Goal: Information Seeking & Learning: Learn about a topic

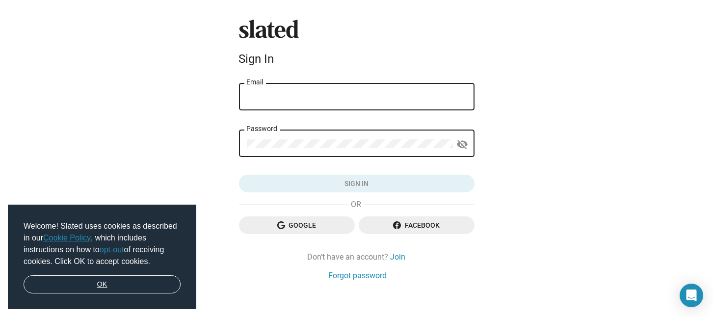
click at [144, 287] on link "OK" at bounding box center [102, 284] width 157 height 19
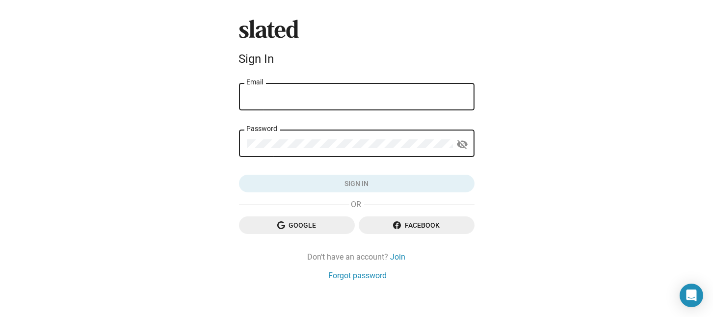
type input "chadwickboll@gmail.com"
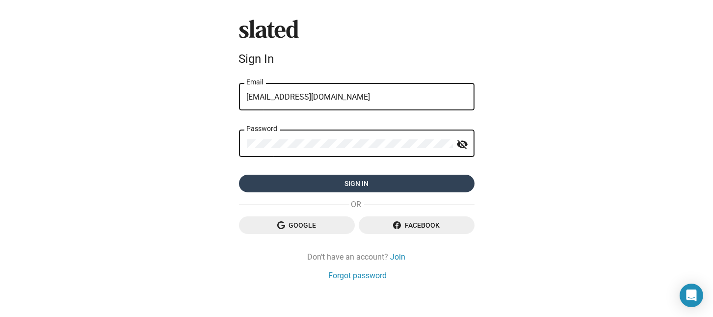
click at [333, 177] on span "Sign in" at bounding box center [357, 184] width 220 height 18
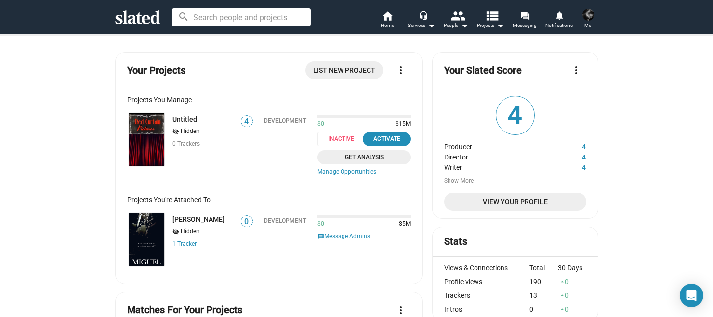
click at [594, 21] on span at bounding box center [588, 15] width 16 height 16
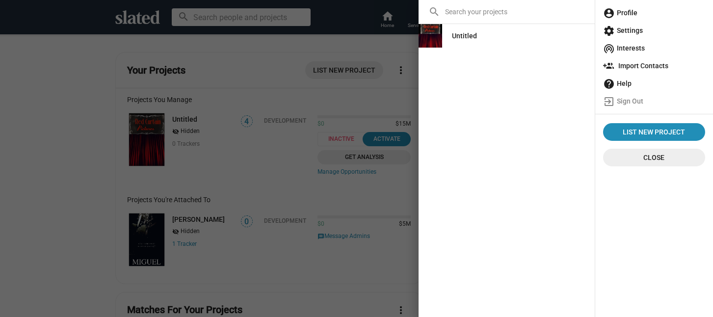
click at [615, 15] on span "account_circle Profile" at bounding box center [654, 13] width 102 height 18
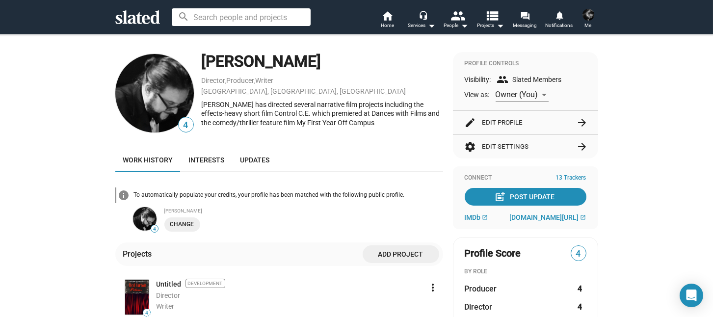
click at [479, 142] on button "settings Edit Settings arrow_forward" at bounding box center [526, 147] width 122 height 24
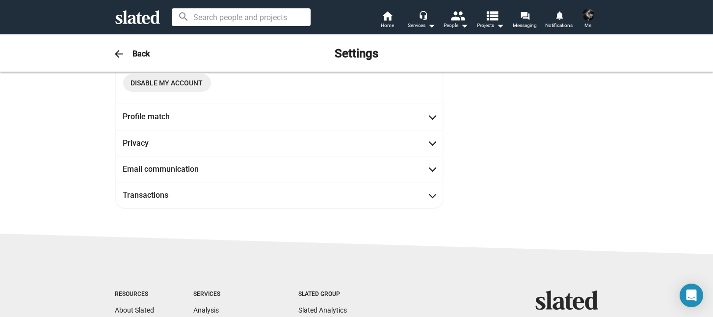
scroll to position [225, 0]
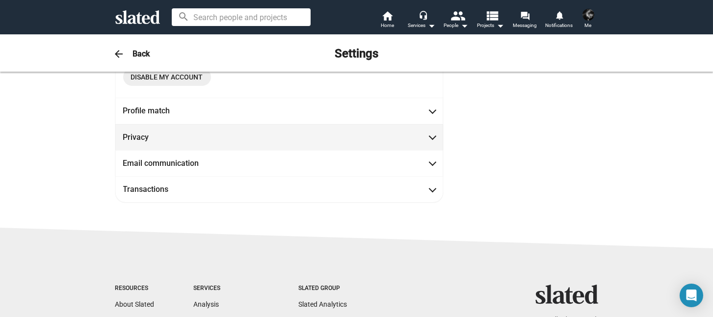
click at [429, 141] on mat-expansion-panel-header "Privacy" at bounding box center [279, 137] width 328 height 26
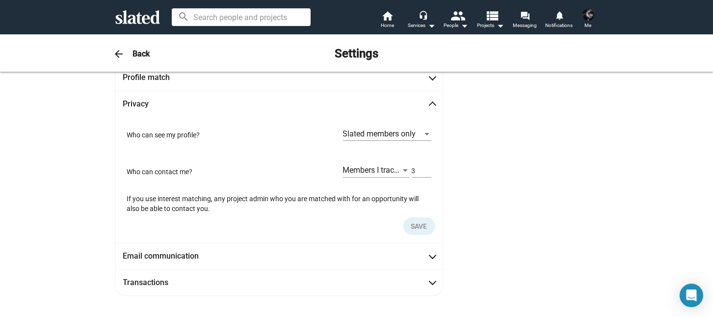
scroll to position [48, 0]
click at [127, 57] on span "arrow_back" at bounding box center [119, 54] width 20 height 12
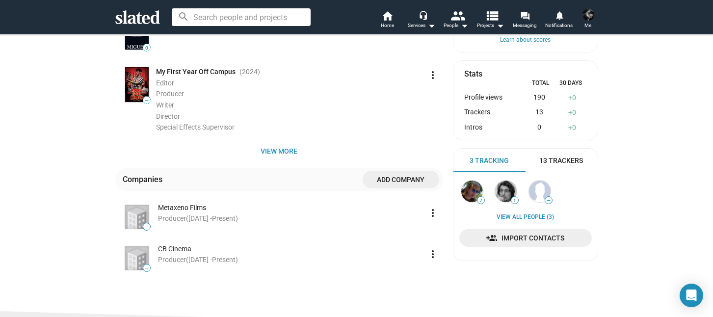
scroll to position [276, 0]
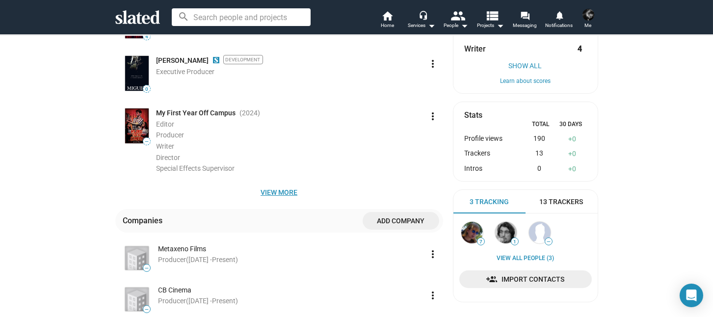
click at [271, 190] on span "View more" at bounding box center [279, 192] width 312 height 18
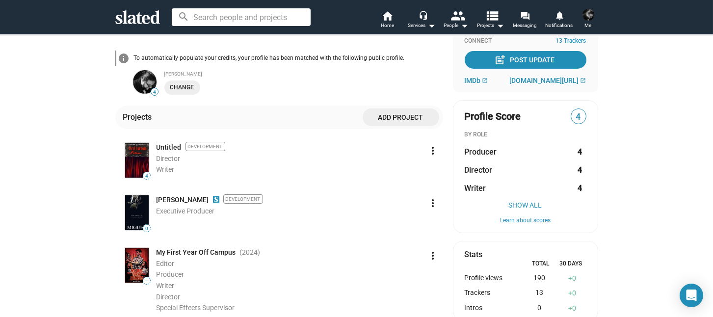
scroll to position [114, 0]
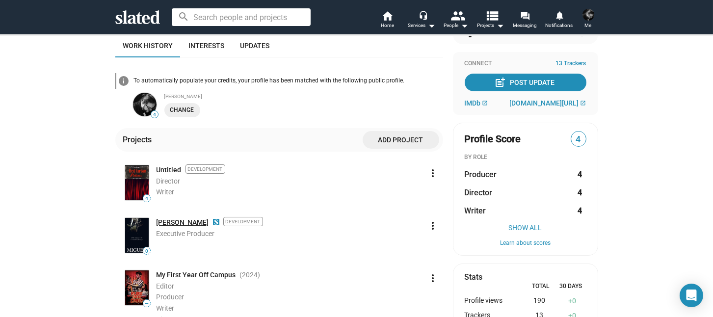
click at [158, 223] on link "[PERSON_NAME]" at bounding box center [182, 222] width 52 height 9
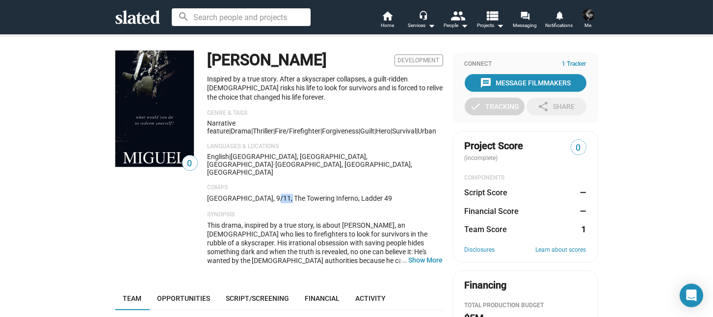
drag, startPoint x: 269, startPoint y: 182, endPoint x: 282, endPoint y: 182, distance: 13.2
click at [282, 194] on p "[GEOGRAPHIC_DATA], 9/11, The Towering Inferno, Ladder 49" at bounding box center [325, 198] width 235 height 9
copy p "9/11"
click at [247, 18] on input at bounding box center [241, 17] width 139 height 18
paste input "9/11"
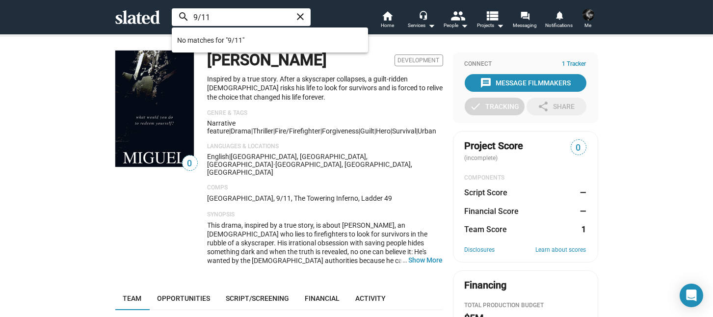
type input "9/11"
click at [338, 221] on span "This drama, inspired by a true story, is about [PERSON_NAME], an [DEMOGRAPHIC_D…" at bounding box center [325, 282] width 235 height 123
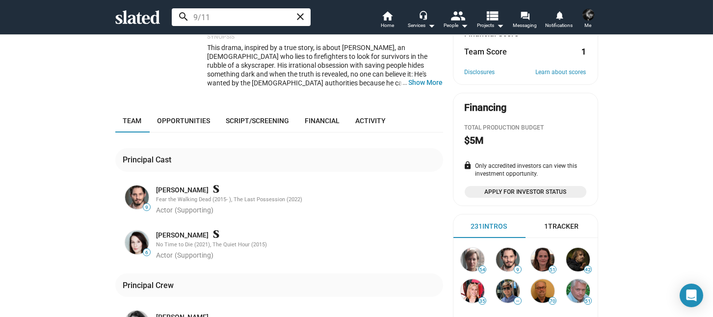
scroll to position [165, 0]
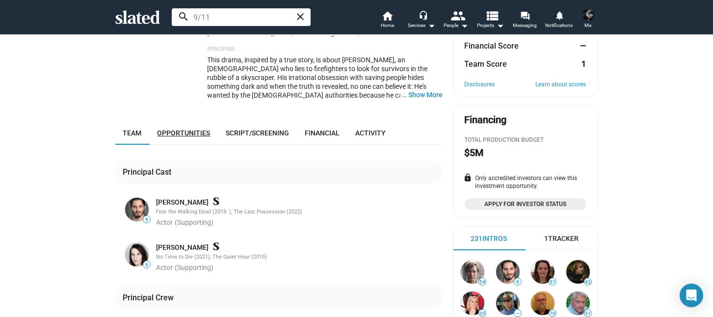
click at [193, 129] on span "Opportunities" at bounding box center [183, 133] width 53 height 8
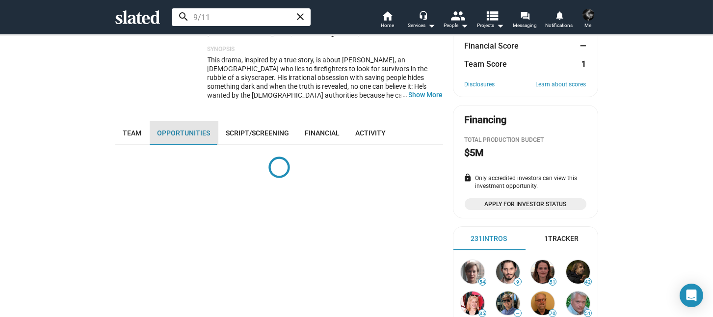
scroll to position [233, 0]
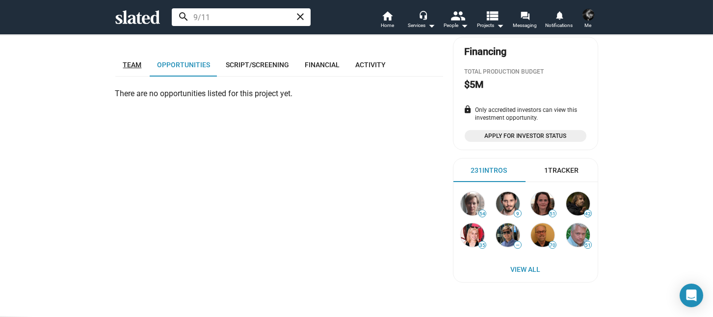
click at [130, 53] on link "Team" at bounding box center [132, 65] width 34 height 24
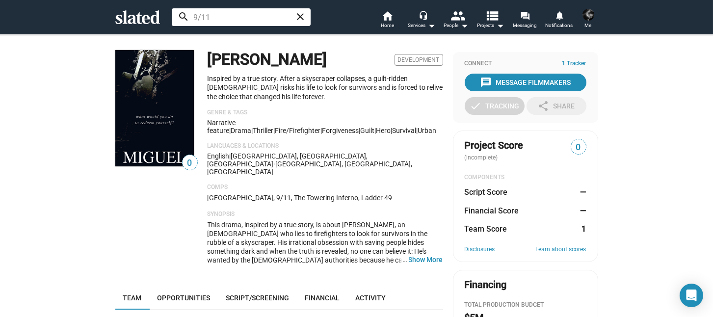
click at [229, 64] on h1 "[PERSON_NAME]" at bounding box center [268, 59] width 120 height 21
copy h1 "[PERSON_NAME]"
